Goal: Navigation & Orientation: Find specific page/section

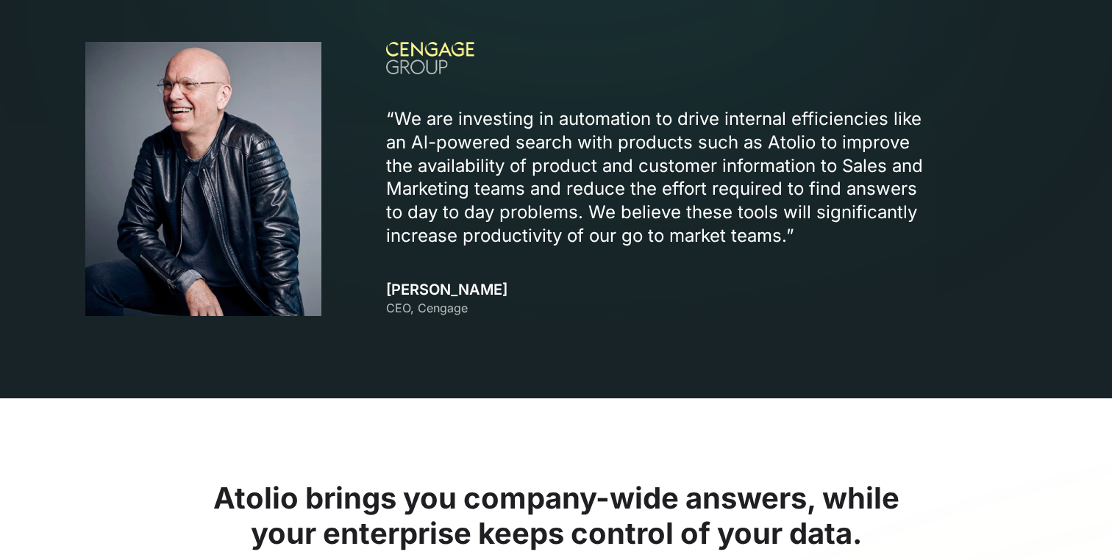
scroll to position [1724, 0]
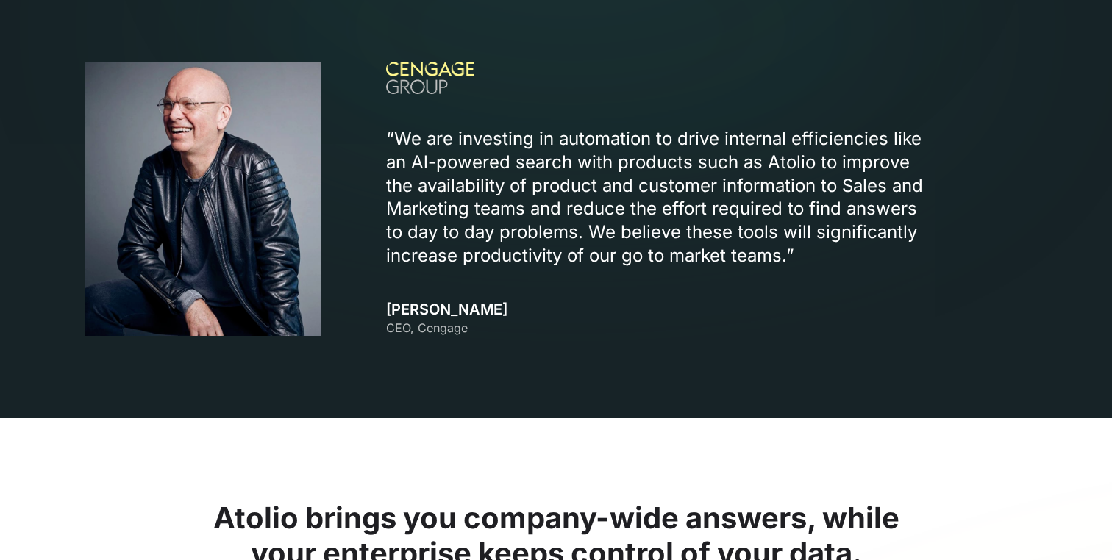
click at [431, 299] on div "“We are investing in automation to drive internal efficiencies like an Al-power…" at bounding box center [706, 199] width 640 height 274
click at [426, 306] on h3 "Michael Hansen CEO, Cengage" at bounding box center [446, 318] width 121 height 35
copy h3 "Michael Hansen"
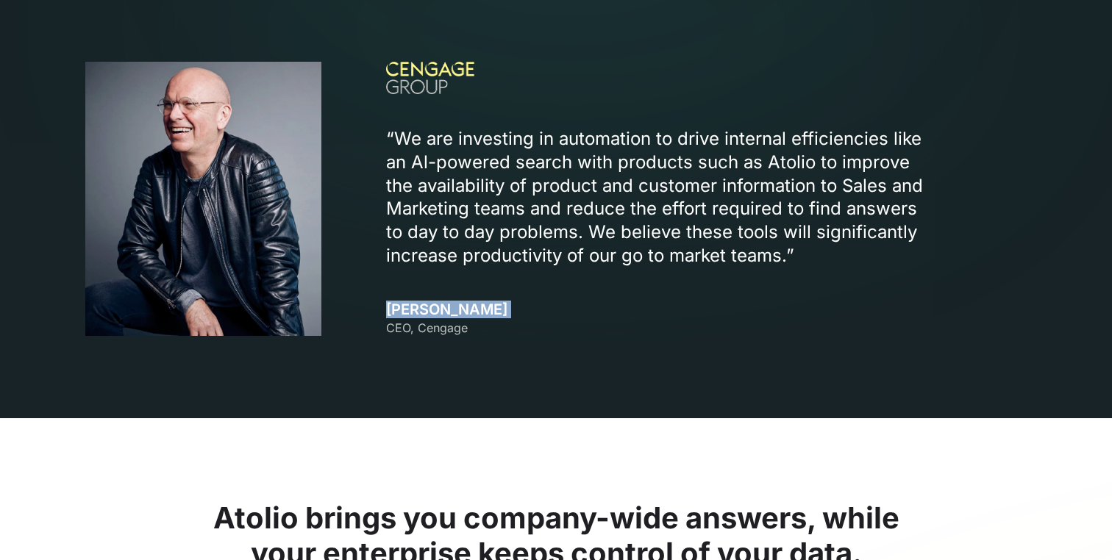
click at [449, 63] on img at bounding box center [430, 78] width 88 height 32
click at [448, 332] on span "CEO, Cengage" at bounding box center [427, 328] width 82 height 15
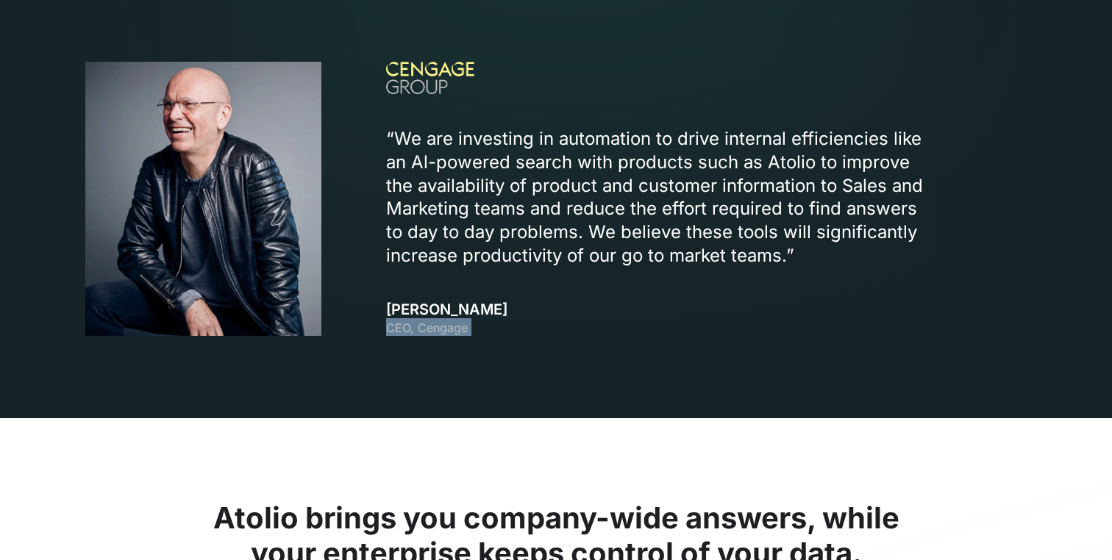
click at [448, 332] on span "CEO, Cengage" at bounding box center [427, 328] width 82 height 15
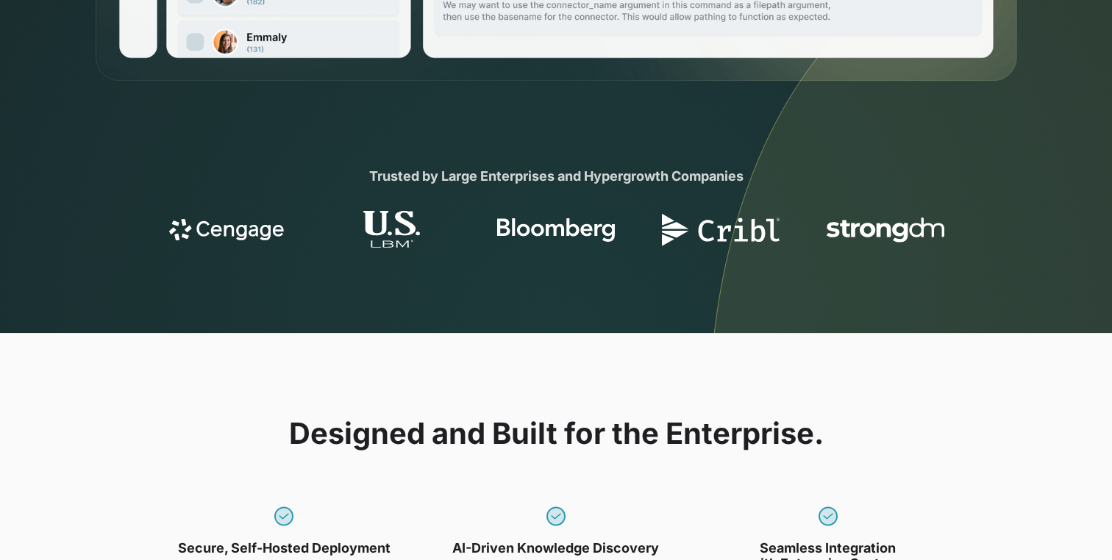
scroll to position [0, 0]
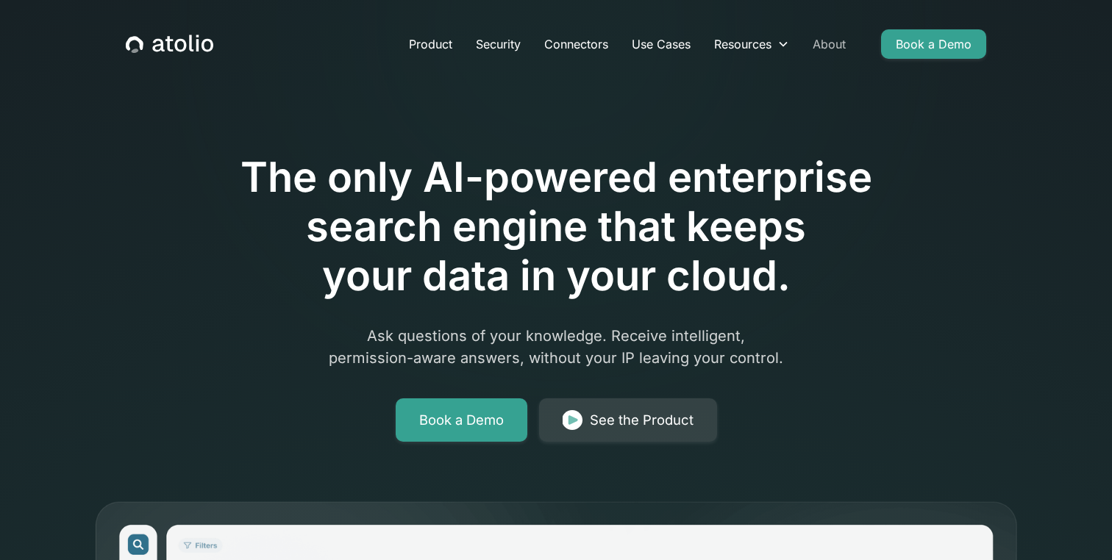
click at [843, 51] on link "About" at bounding box center [829, 43] width 57 height 29
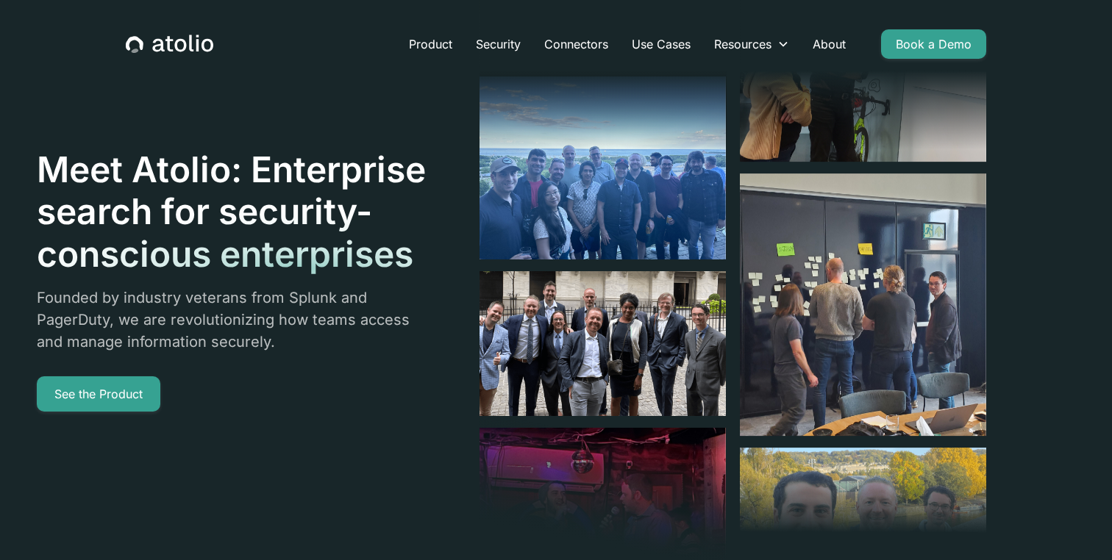
click at [593, 207] on img at bounding box center [602, 167] width 246 height 183
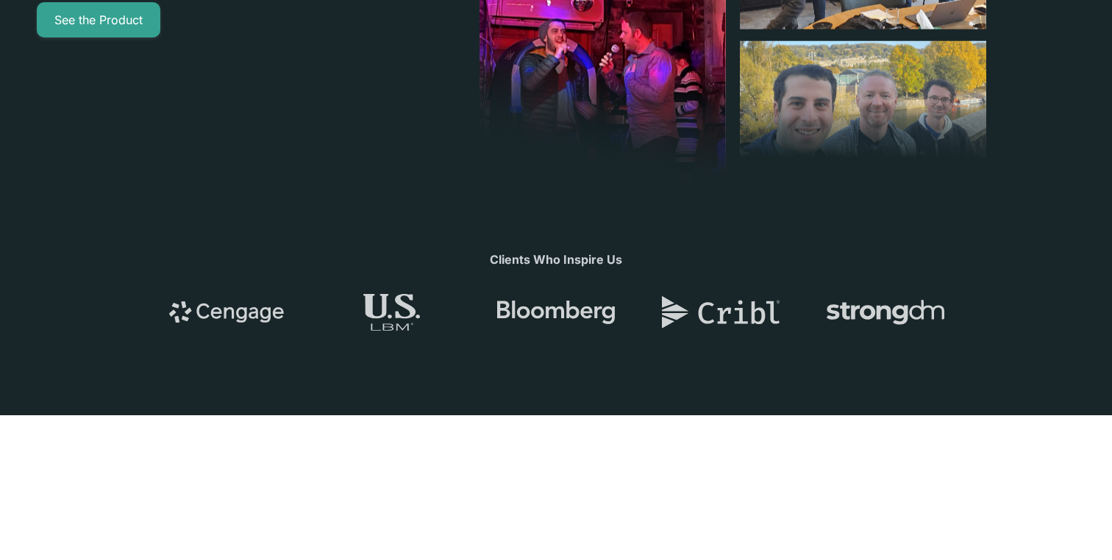
scroll to position [426, 0]
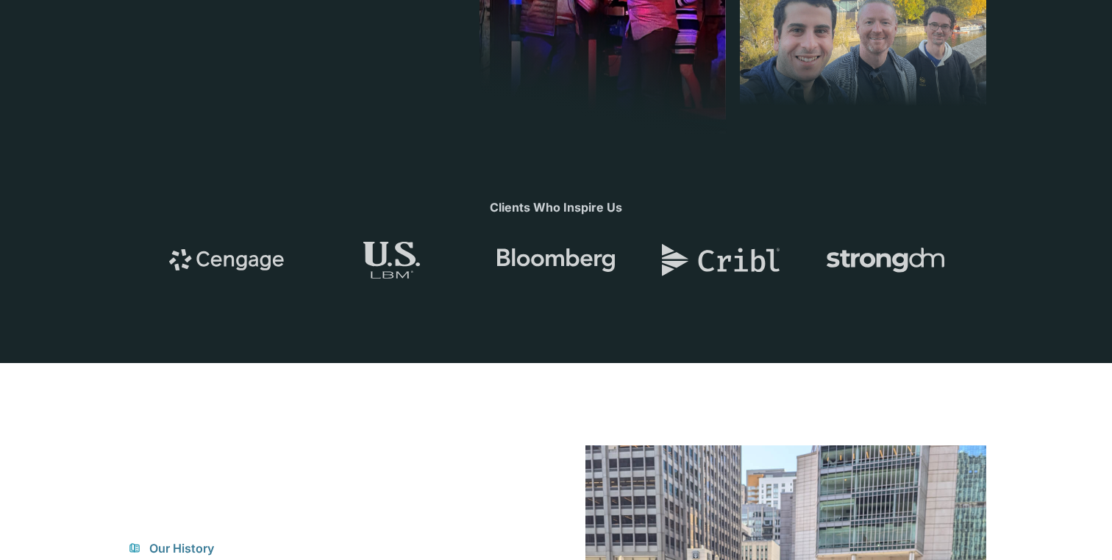
click at [216, 275] on img at bounding box center [227, 260] width 118 height 41
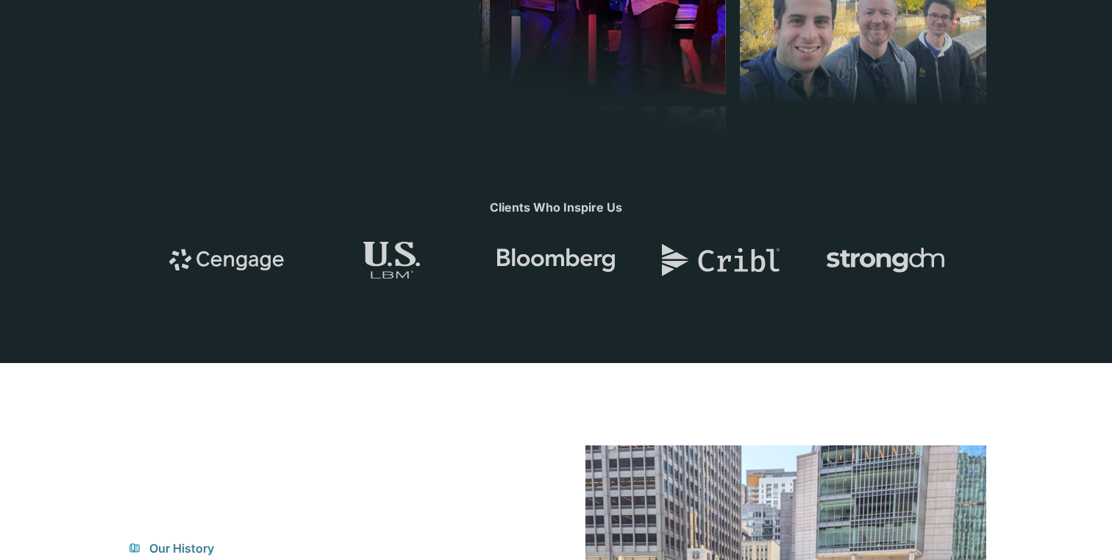
click at [218, 262] on img at bounding box center [227, 260] width 118 height 41
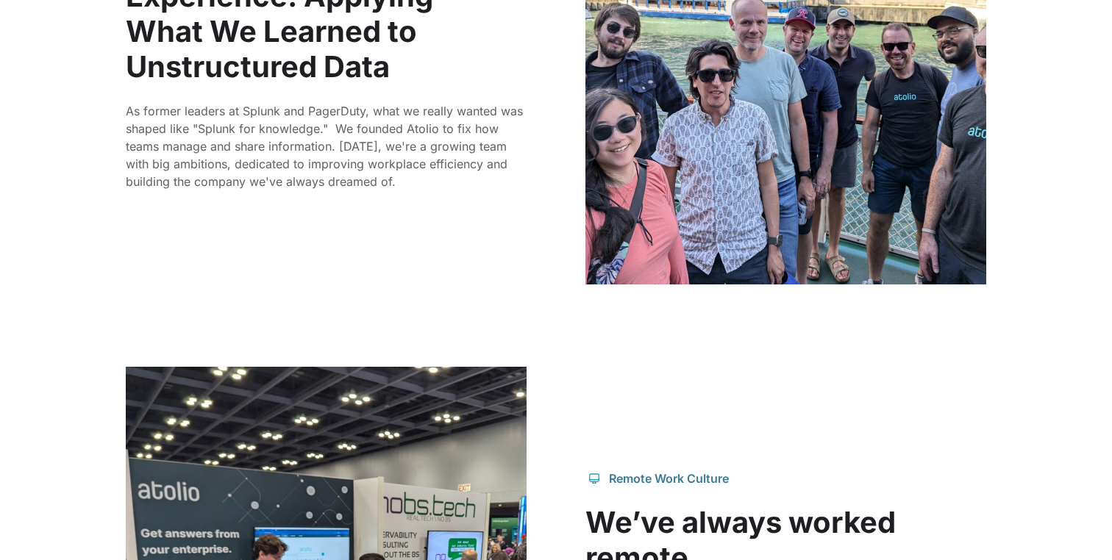
scroll to position [1515, 0]
